Goal: Contribute content: Contribute content

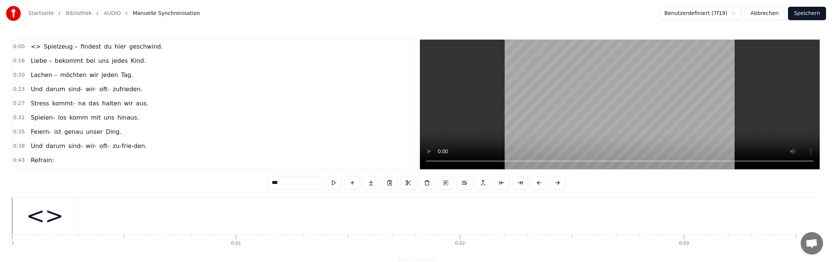
scroll to position [0, 13337]
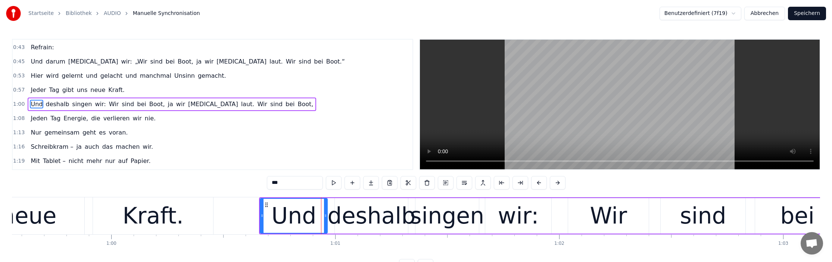
click at [113, 14] on link "AUDIO" at bounding box center [112, 13] width 17 height 7
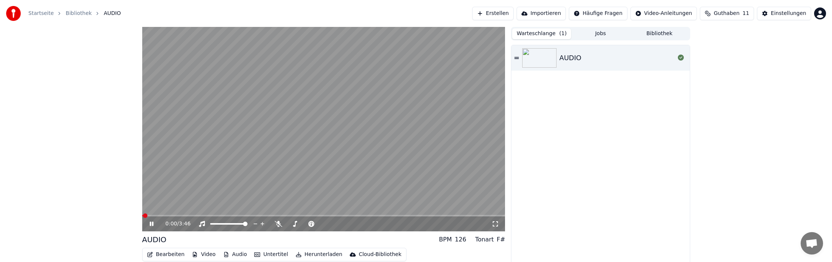
scroll to position [28, 0]
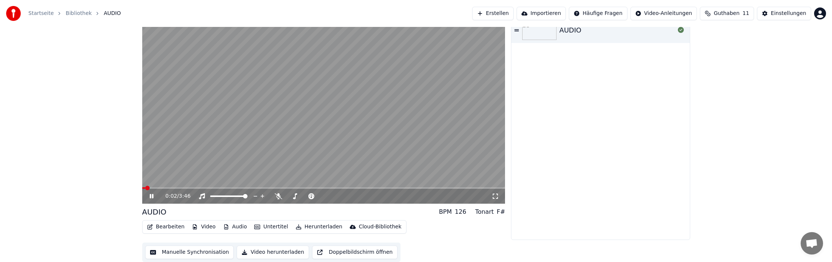
drag, startPoint x: 153, startPoint y: 196, endPoint x: 187, endPoint y: 193, distance: 34.1
click at [153, 196] on icon at bounding box center [157, 196] width 18 height 6
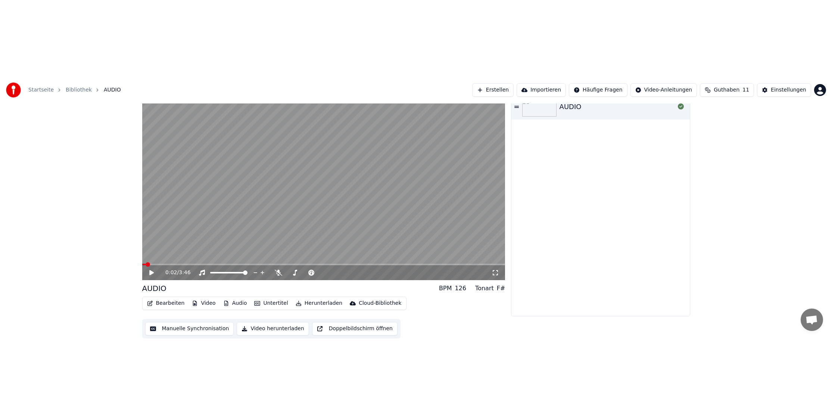
scroll to position [0, 0]
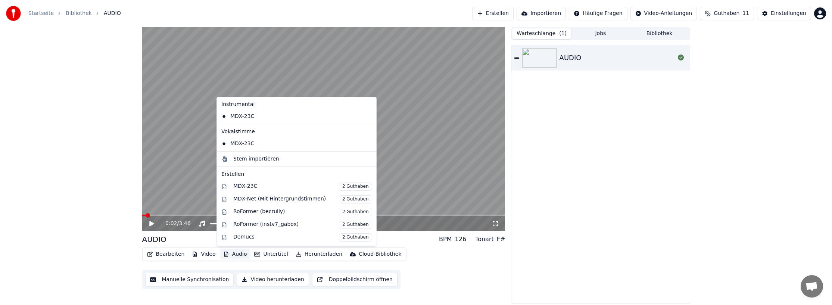
click at [226, 253] on icon "button" at bounding box center [226, 254] width 6 height 5
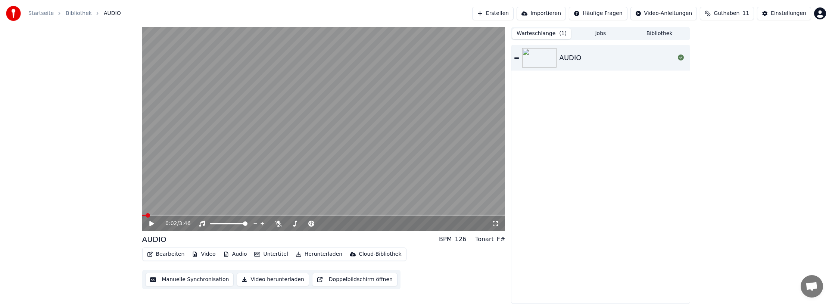
click at [208, 242] on div "AUDIO BPM 126 Tonart F#" at bounding box center [323, 239] width 363 height 10
click at [202, 256] on button "Video" at bounding box center [203, 254] width 29 height 10
click at [641, 99] on div "AUDIO" at bounding box center [600, 174] width 178 height 258
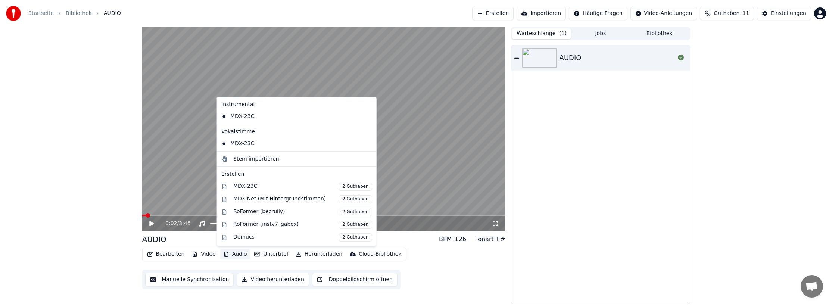
click at [233, 255] on button "Audio" at bounding box center [235, 254] width 30 height 10
click at [256, 159] on div "Stem importieren" at bounding box center [256, 158] width 46 height 7
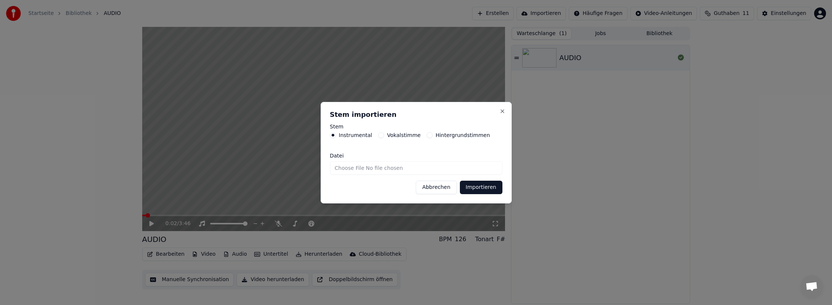
click at [412, 166] on input "Datei" at bounding box center [416, 167] width 172 height 13
type input "**********"
click at [491, 188] on button "Importieren" at bounding box center [481, 187] width 43 height 13
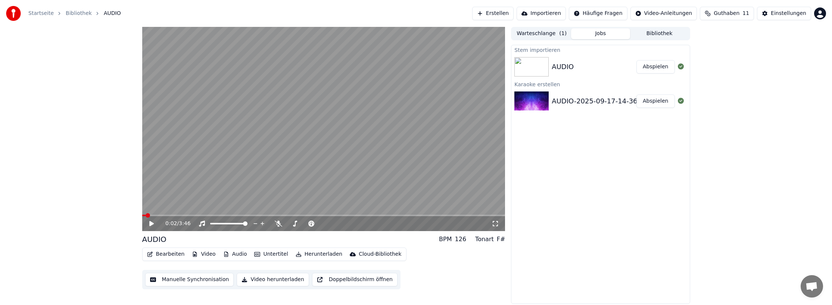
click at [657, 68] on button "Abspielen" at bounding box center [655, 66] width 38 height 13
click at [154, 223] on icon at bounding box center [157, 224] width 18 height 6
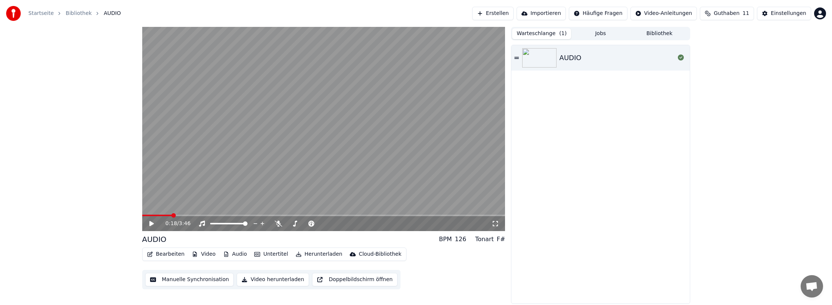
click at [557, 36] on button "Warteschlange ( 1 )" at bounding box center [541, 33] width 59 height 11
click at [542, 60] on img at bounding box center [539, 57] width 34 height 19
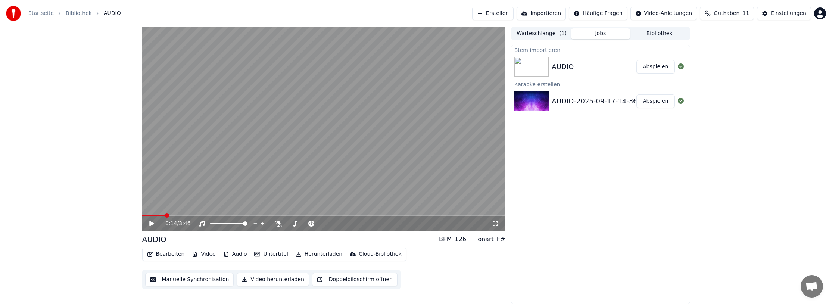
click at [596, 31] on button "Jobs" at bounding box center [600, 33] width 59 height 11
click at [590, 98] on div "AUDIO-2025-09-17-14-36-32" at bounding box center [600, 101] width 97 height 10
click at [192, 261] on button "Manuelle Synchronisation" at bounding box center [189, 279] width 89 height 13
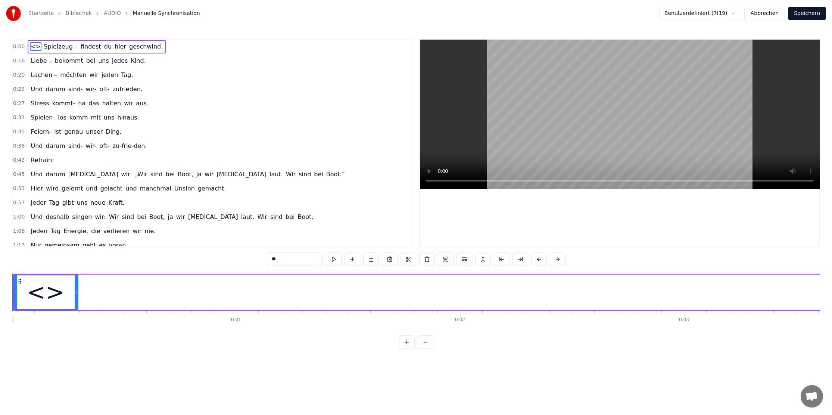
click at [107, 12] on link "AUDIO" at bounding box center [112, 13] width 17 height 7
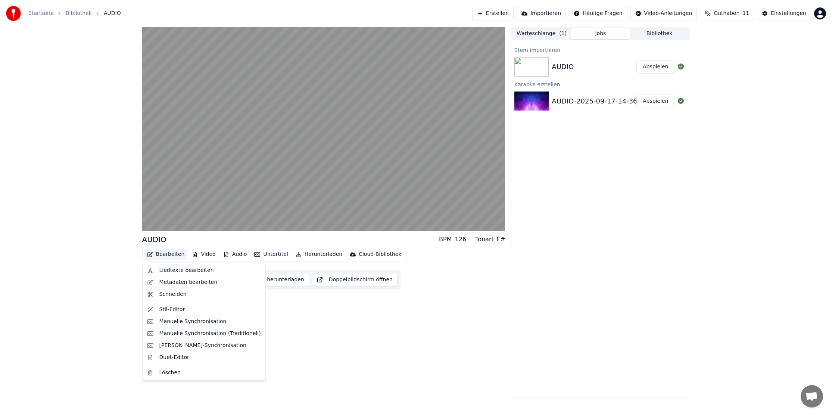
click at [156, 253] on button "Bearbeiten" at bounding box center [166, 254] width 44 height 10
click at [178, 261] on div "Metadaten bearbeiten" at bounding box center [188, 281] width 58 height 7
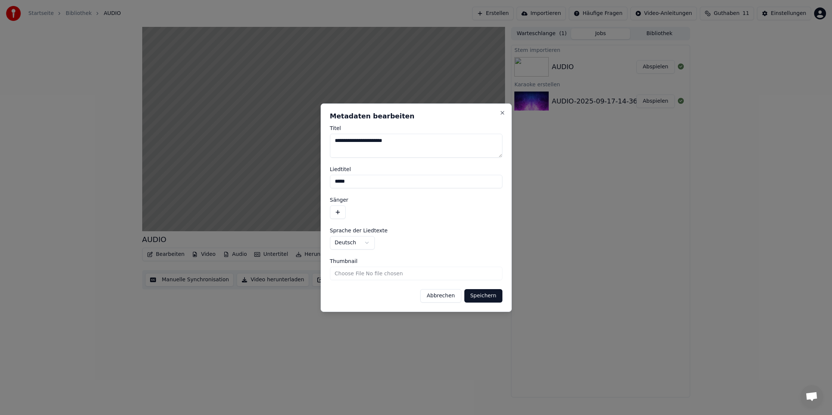
click at [443, 261] on button "Abbrechen" at bounding box center [440, 295] width 41 height 13
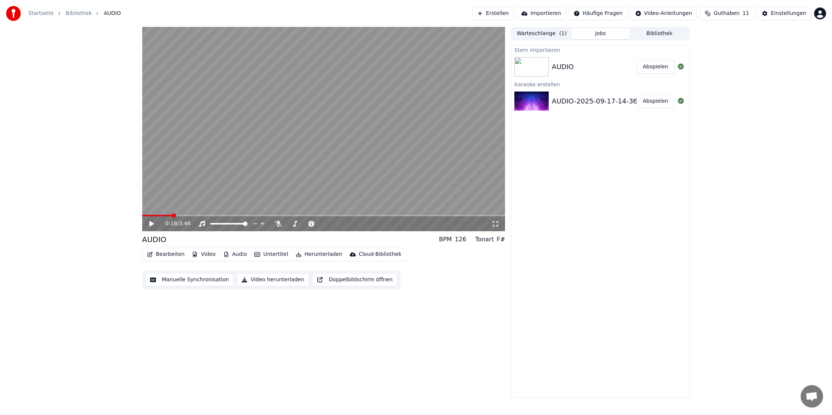
click at [507, 12] on button "Erstellen" at bounding box center [492, 13] width 41 height 13
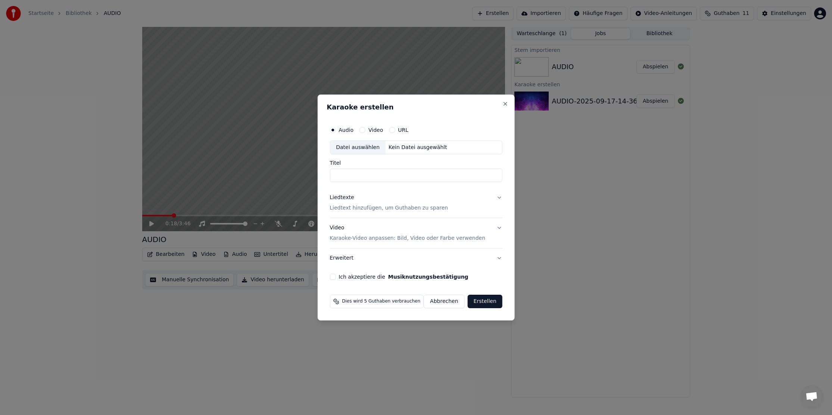
click at [425, 151] on div "Datei auswählen Kein Datei ausgewählt" at bounding box center [416, 147] width 173 height 14
type input "**********"
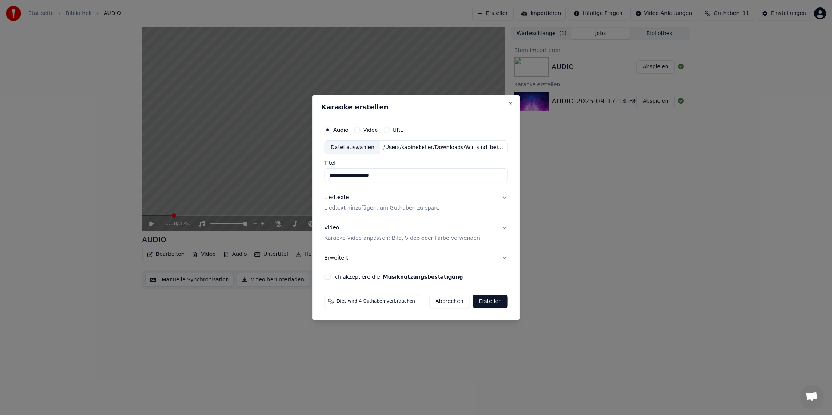
click at [502, 198] on button "Liedtexte Liedtext hinzufügen, um Guthaben zu sparen" at bounding box center [415, 203] width 183 height 30
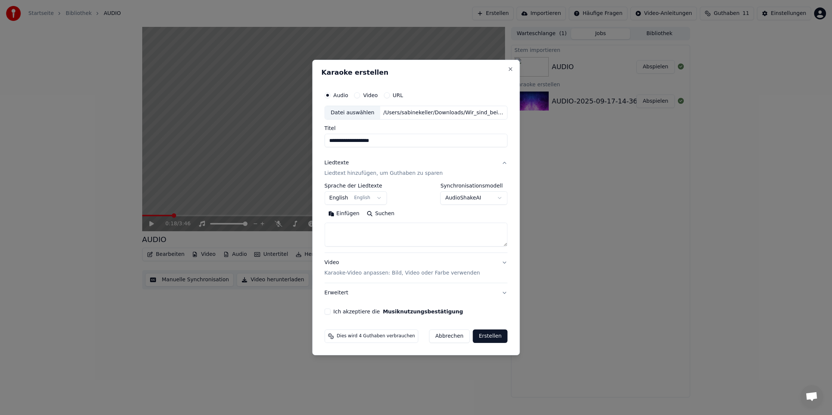
click at [501, 162] on button "Liedtexte Liedtext hinzufügen, um Guthaben zu sparen" at bounding box center [415, 168] width 183 height 30
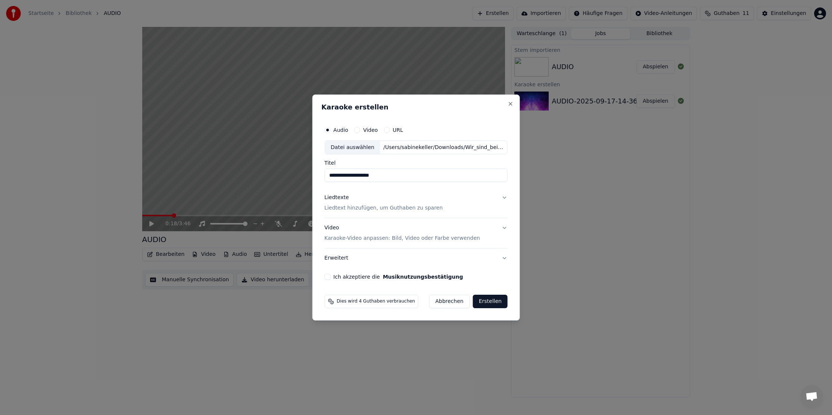
click at [328, 261] on button "Ich akzeptiere die Musiknutzungsbestätigung" at bounding box center [327, 277] width 6 height 6
click at [499, 197] on button "Liedtexte Liedtext hinzufügen, um Guthaben zu sparen" at bounding box center [415, 203] width 183 height 30
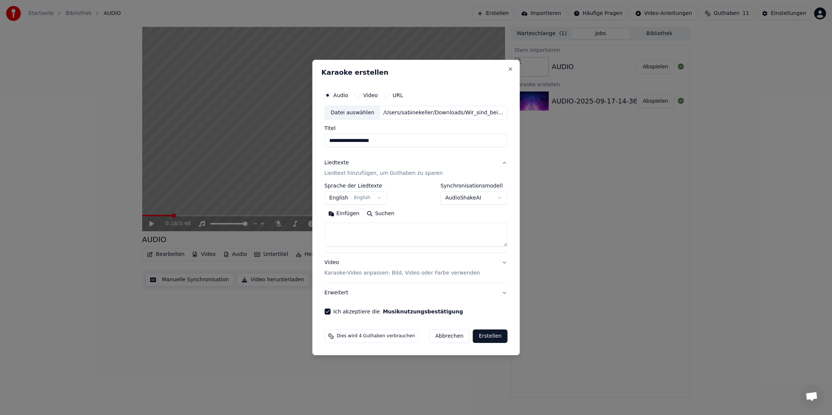
click at [337, 213] on button "Einfügen" at bounding box center [343, 214] width 39 height 12
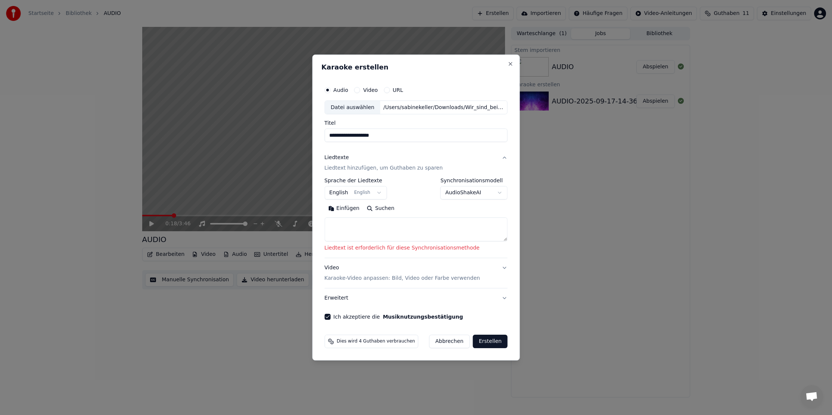
click at [366, 169] on p "Liedtext hinzufügen, um Guthaben zu sparen" at bounding box center [383, 168] width 118 height 7
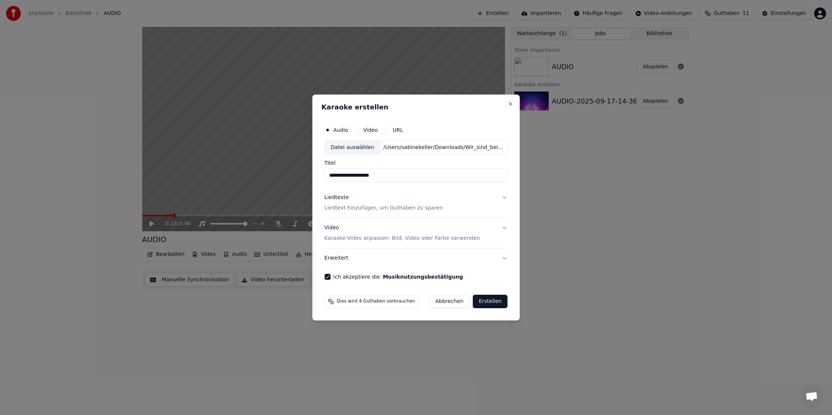
click at [351, 202] on div "Liedtexte Liedtext hinzufügen, um Guthaben zu sparen" at bounding box center [383, 203] width 118 height 18
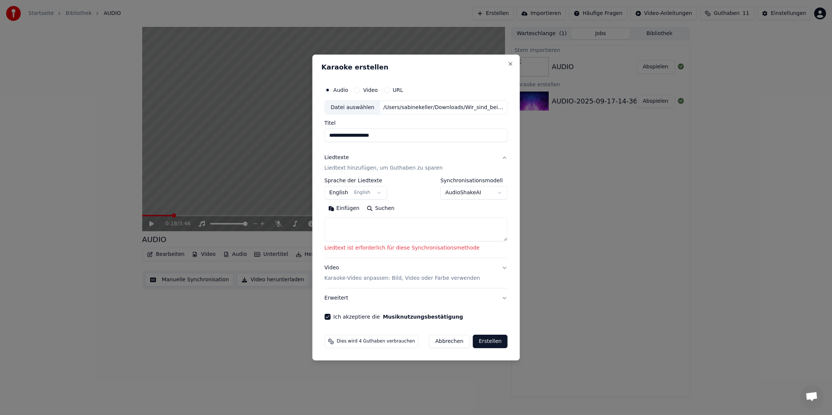
click at [341, 233] on textarea at bounding box center [415, 230] width 183 height 24
paste textarea "**********"
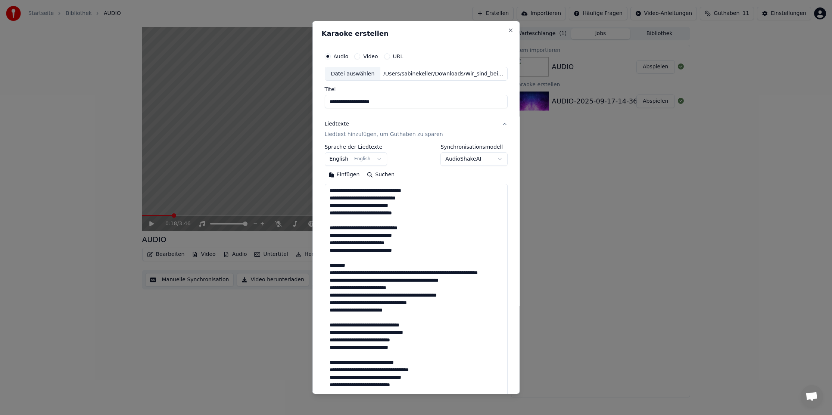
scroll to position [405, 0]
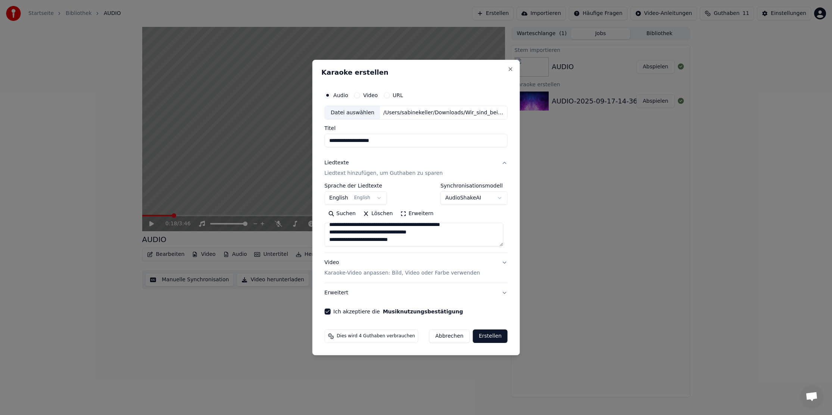
type textarea "**********"
click at [487, 261] on button "Erstellen" at bounding box center [490, 335] width 35 height 13
select select "**"
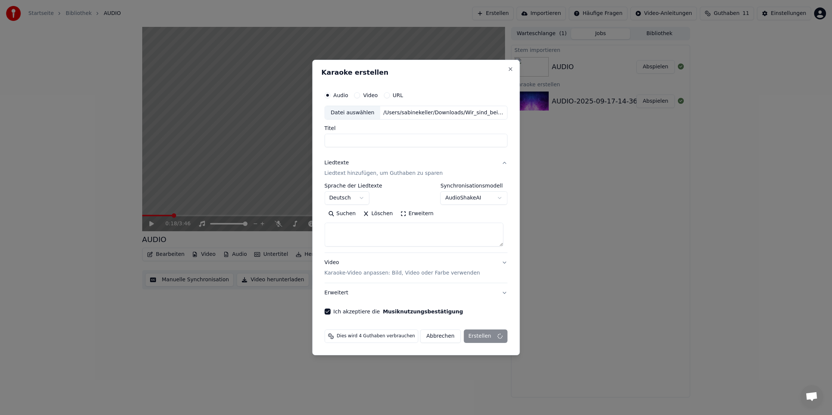
scroll to position [0, 0]
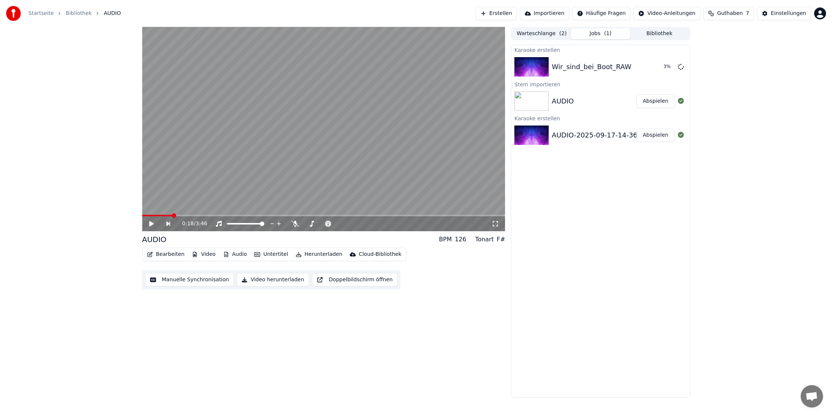
click at [539, 134] on img at bounding box center [531, 134] width 34 height 19
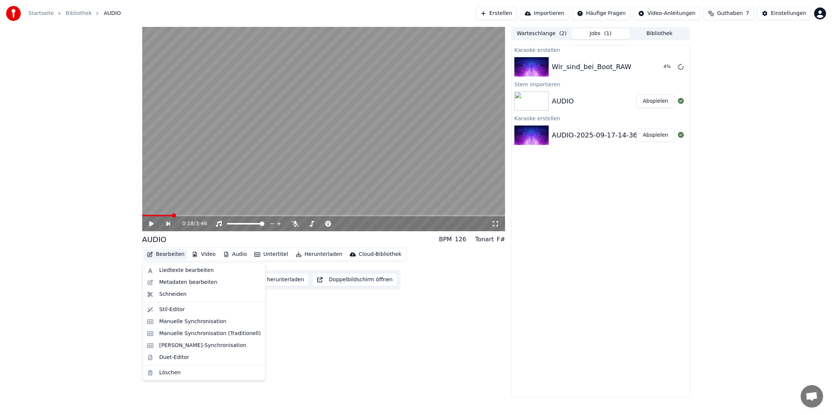
click at [178, 254] on button "Bearbeiten" at bounding box center [166, 254] width 44 height 10
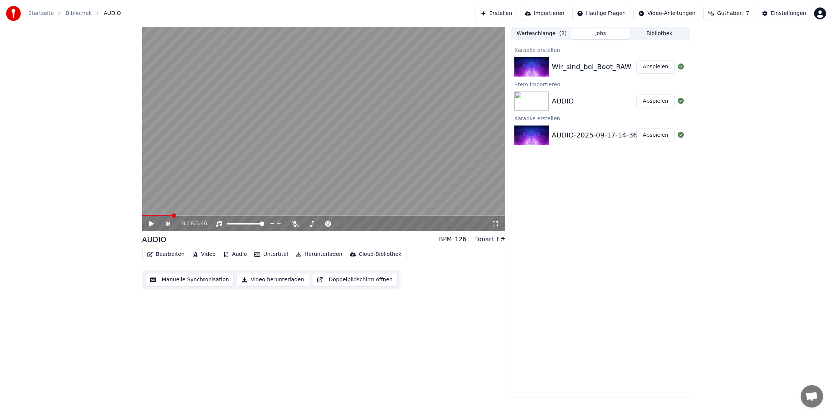
click at [655, 70] on button "Abspielen" at bounding box center [655, 66] width 38 height 13
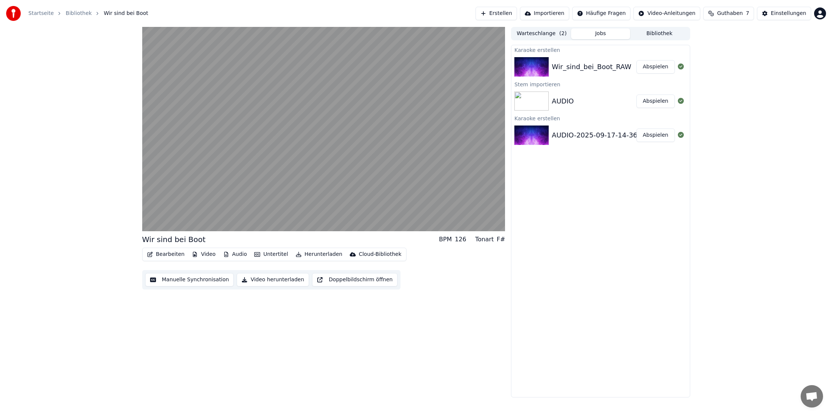
click at [175, 254] on button "Bearbeiten" at bounding box center [166, 254] width 44 height 10
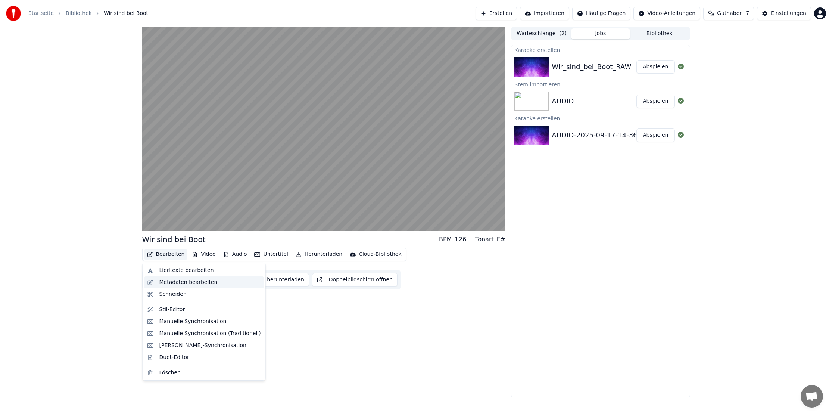
click at [188, 261] on div "Metadaten bearbeiten" at bounding box center [188, 281] width 58 height 7
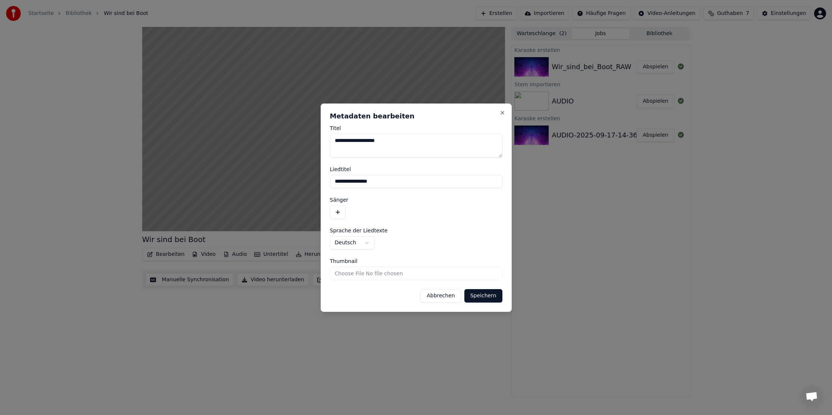
click at [446, 261] on button "Abbrechen" at bounding box center [440, 295] width 41 height 13
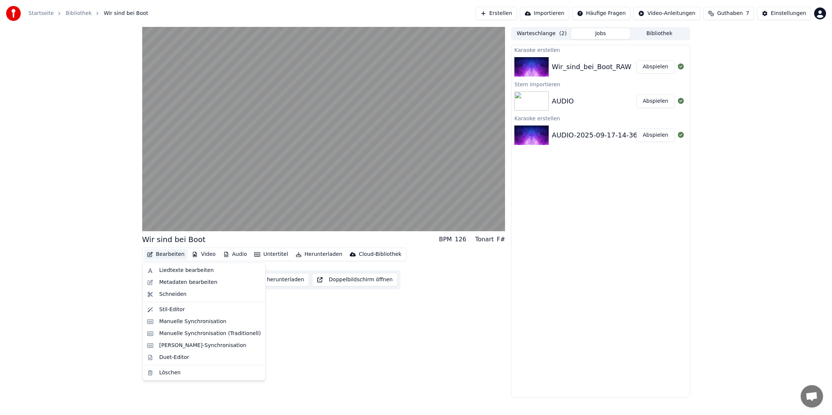
click at [168, 256] on button "Bearbeiten" at bounding box center [166, 254] width 44 height 10
click at [179, 261] on div "Manuelle Synchronisation" at bounding box center [192, 321] width 67 height 7
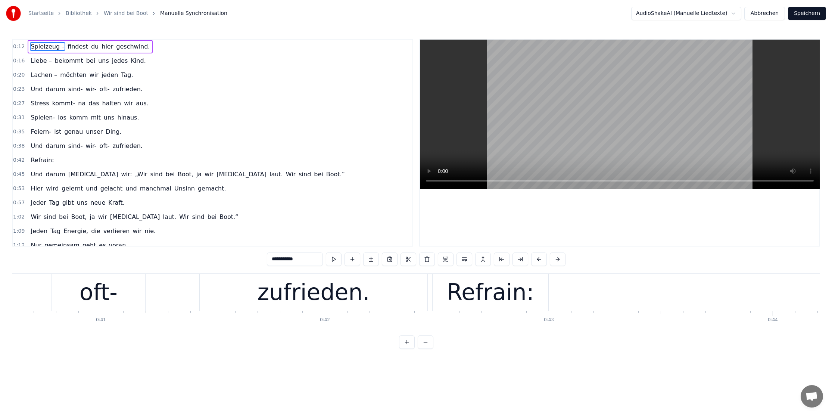
scroll to position [0, 9101]
click at [446, 261] on div "Refrain:" at bounding box center [482, 292] width 116 height 37
type input "********"
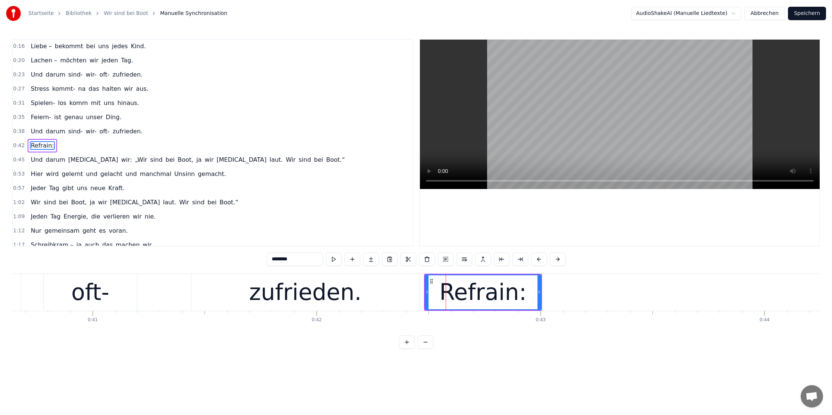
scroll to position [18, 0]
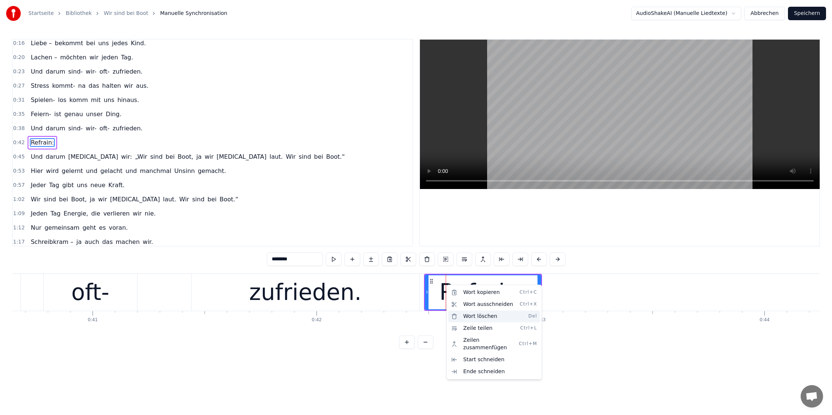
click at [495, 261] on div "Wort löschen Del" at bounding box center [494, 316] width 92 height 12
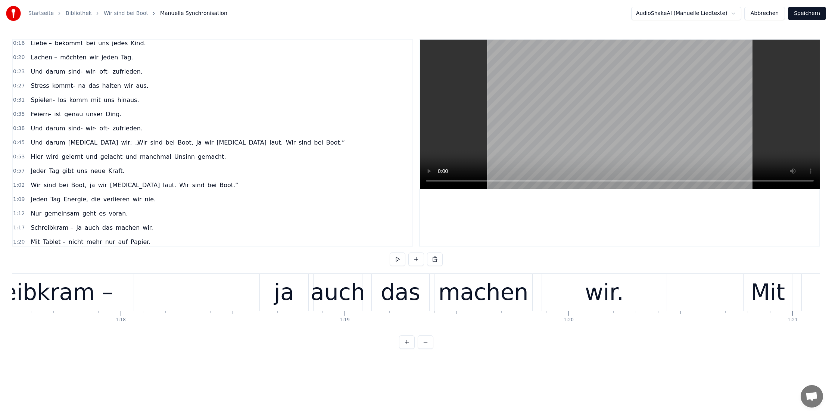
scroll to position [0, 17359]
click at [429, 261] on button at bounding box center [426, 341] width 16 height 13
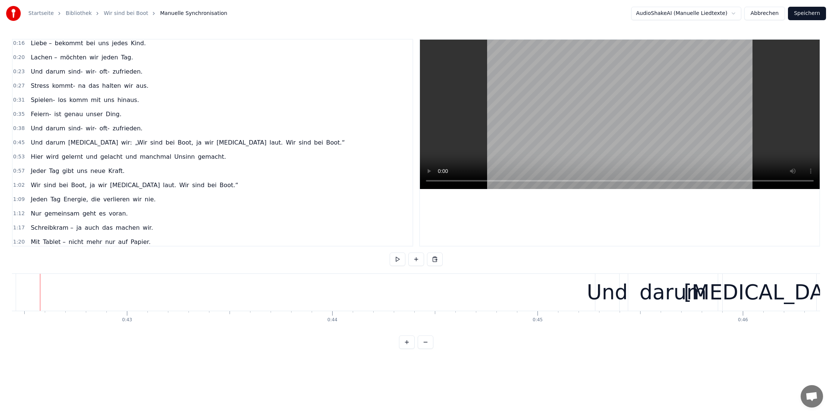
scroll to position [0, 8703]
click at [427, 261] on button at bounding box center [426, 341] width 16 height 13
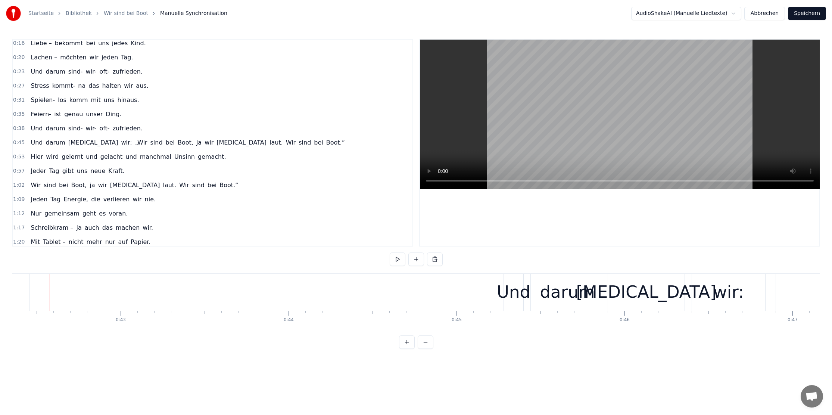
click at [427, 261] on button at bounding box center [426, 341] width 16 height 13
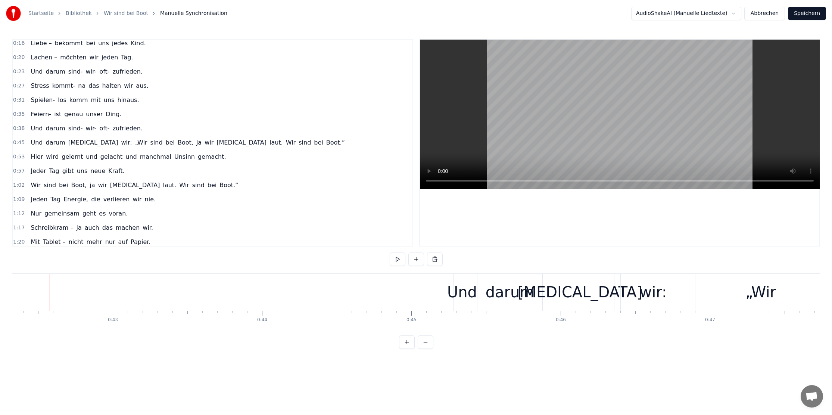
click at [427, 261] on button at bounding box center [426, 341] width 16 height 13
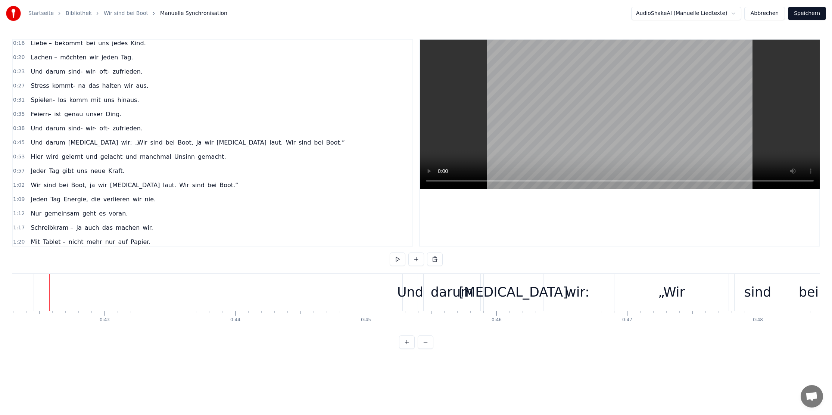
click at [427, 261] on button at bounding box center [426, 341] width 16 height 13
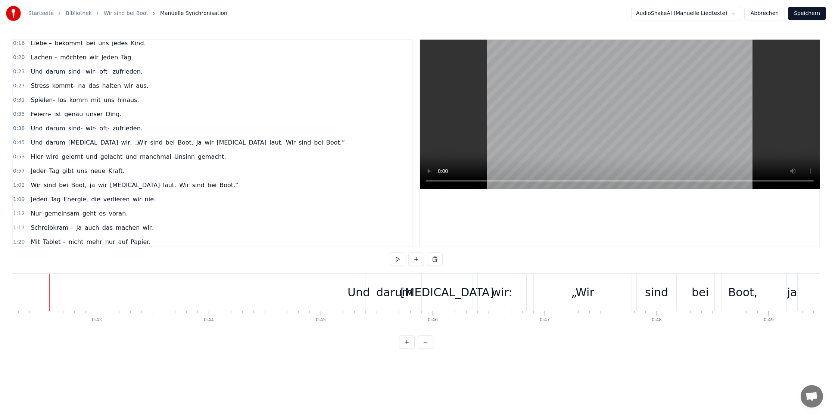
click at [427, 261] on button at bounding box center [426, 341] width 16 height 13
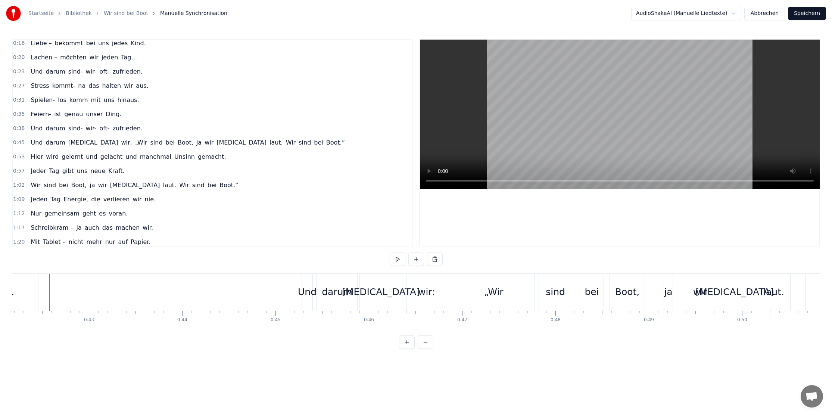
click at [427, 261] on button at bounding box center [426, 341] width 16 height 13
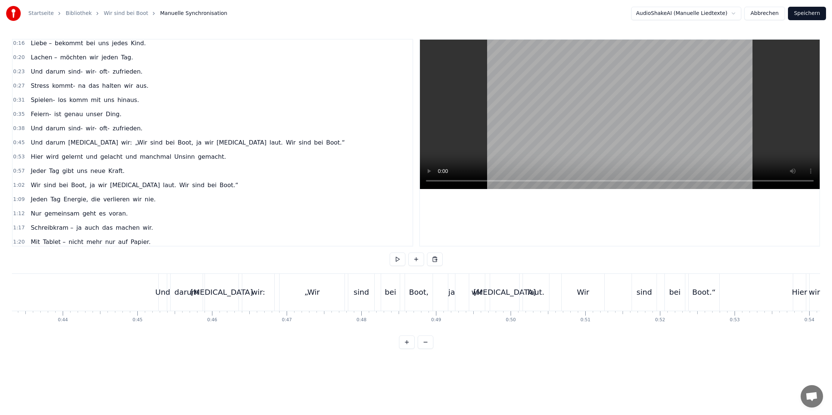
scroll to position [0, 3141]
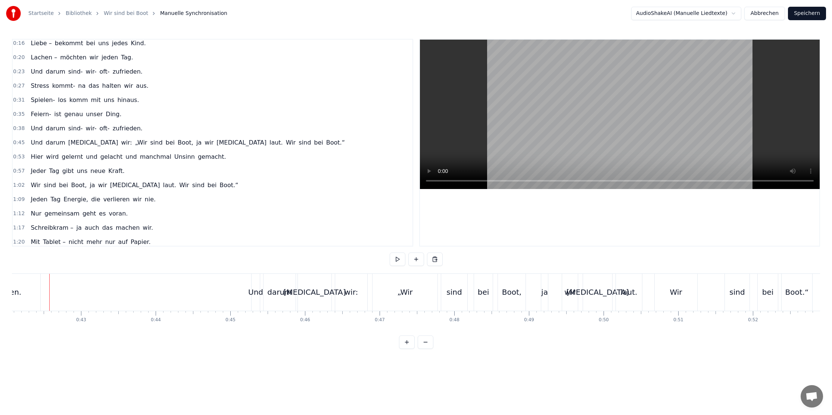
click at [427, 261] on button at bounding box center [426, 341] width 16 height 13
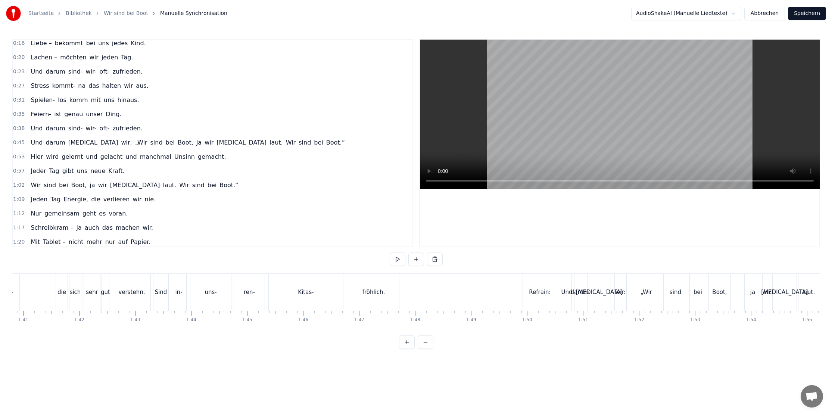
scroll to position [0, 5649]
click at [527, 261] on div "Refrain:" at bounding box center [534, 292] width 22 height 9
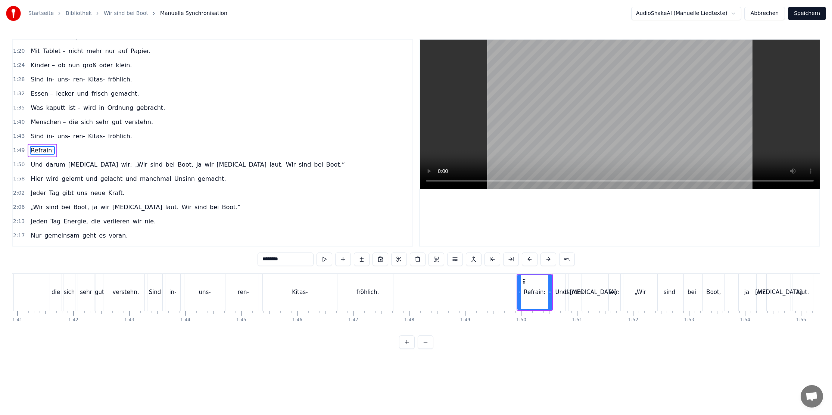
scroll to position [216, 0]
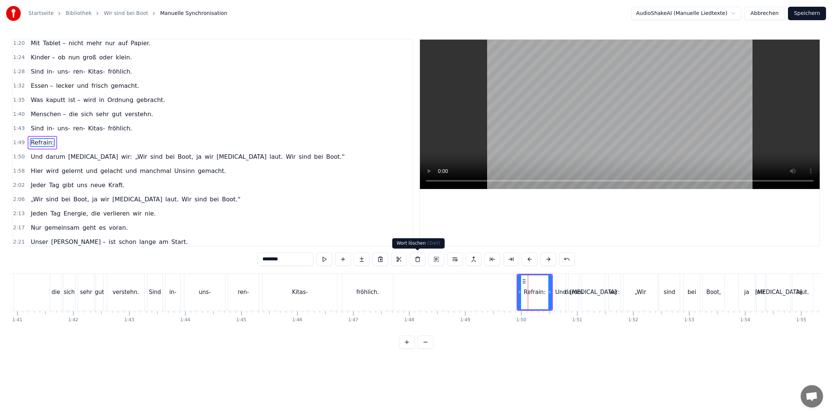
click at [414, 258] on button at bounding box center [418, 258] width 16 height 13
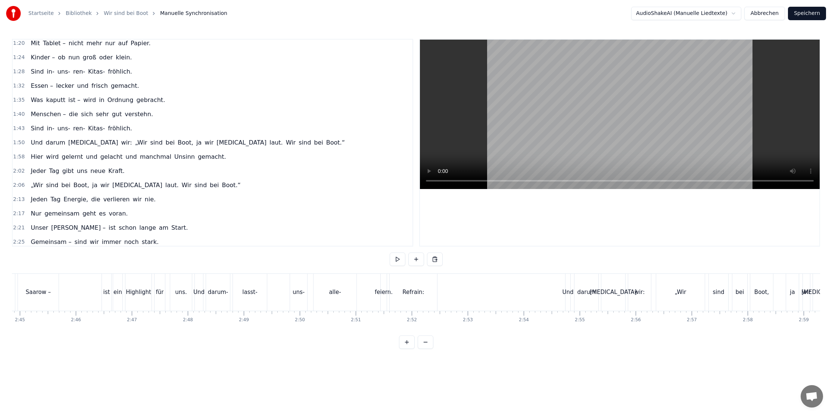
scroll to position [0, 9250]
click at [400, 261] on div "Refrain:" at bounding box center [393, 292] width 22 height 9
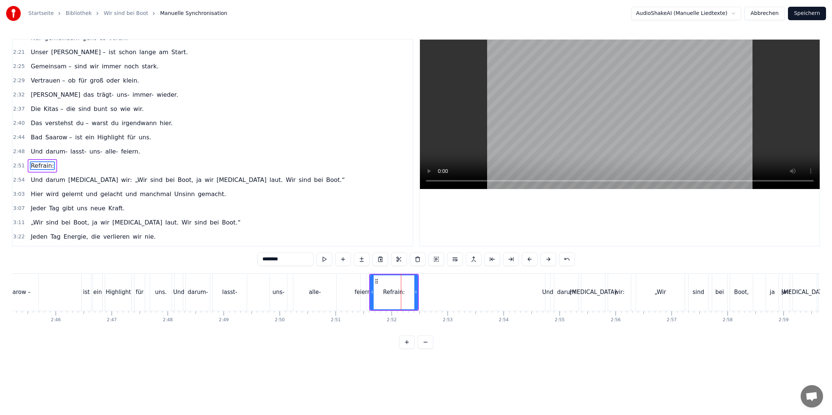
scroll to position [404, 0]
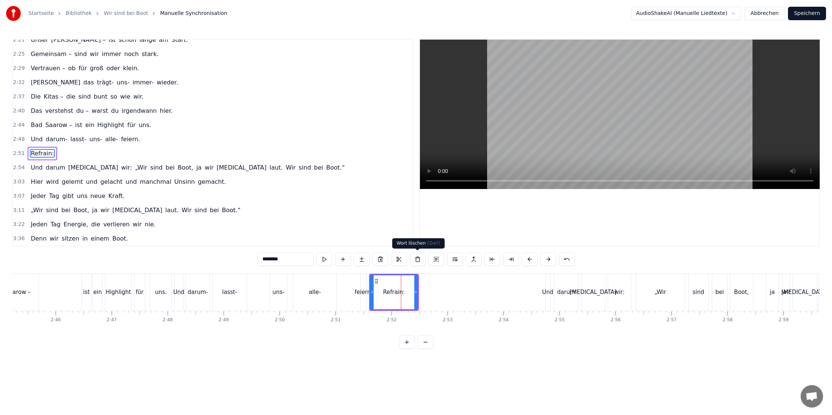
click at [423, 260] on button at bounding box center [418, 258] width 16 height 13
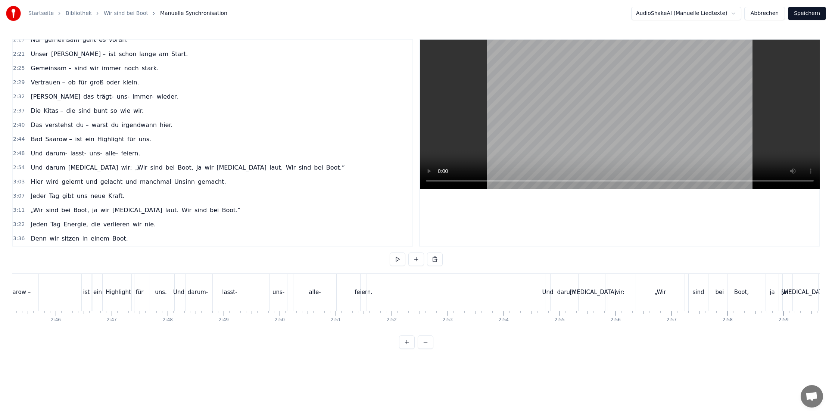
scroll to position [390, 0]
click at [71, 261] on div "Bad Saarow – ist ein Highlight für uns." at bounding box center [70, 292] width 206 height 37
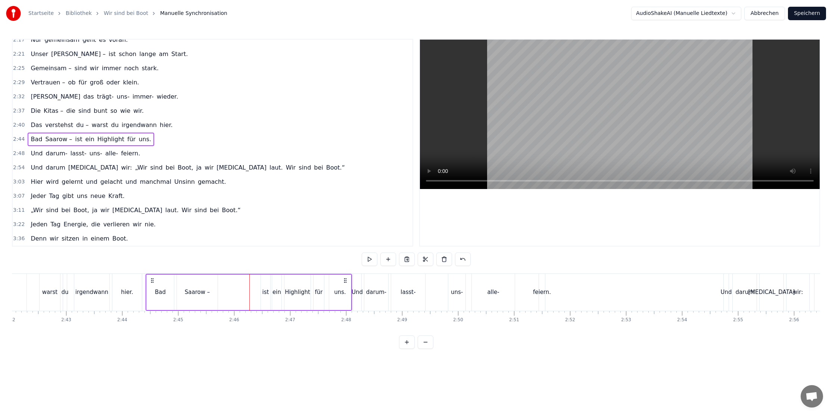
scroll to position [0, 9071]
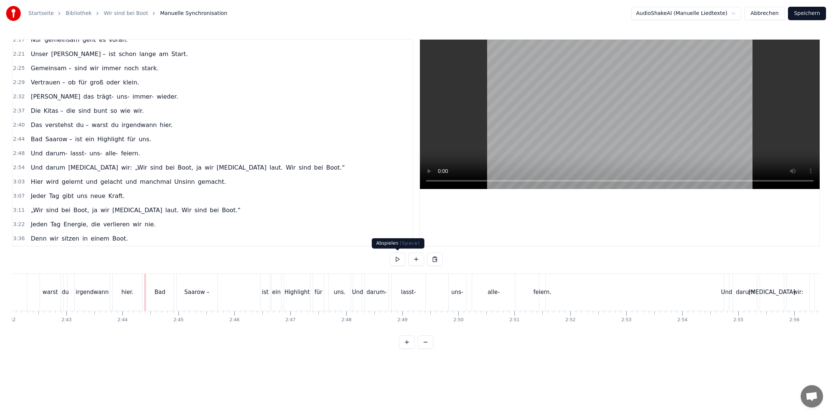
click at [400, 261] on button at bounding box center [398, 258] width 16 height 13
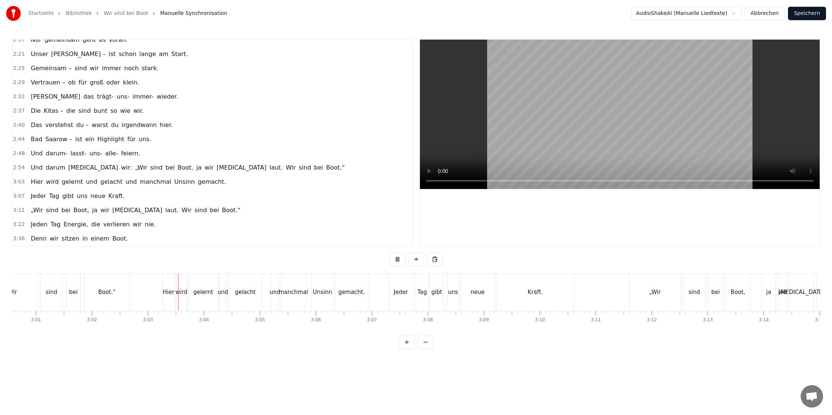
scroll to position [0, 10102]
click at [396, 260] on button at bounding box center [398, 258] width 16 height 13
